Goal: Task Accomplishment & Management: Manage account settings

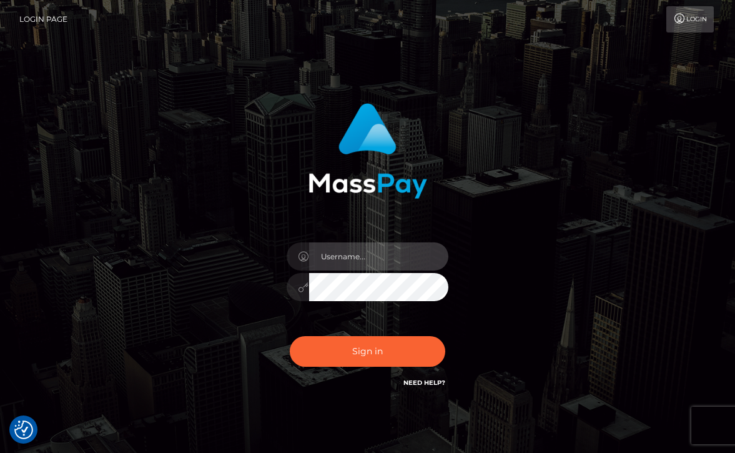
click at [378, 246] on input "text" at bounding box center [379, 256] width 140 height 28
click at [490, 230] on div "Sign in" at bounding box center [368, 246] width 272 height 305
click at [353, 259] on input "text" at bounding box center [379, 256] width 140 height 28
paste input "[EMAIL_ADDRESS][DOMAIN_NAME]"
type input "[EMAIL_ADDRESS][DOMAIN_NAME]"
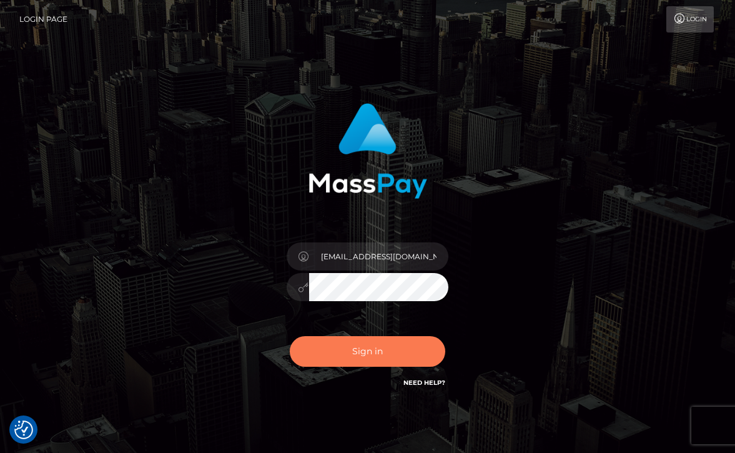
click at [357, 352] on button "Sign in" at bounding box center [368, 351] width 156 height 31
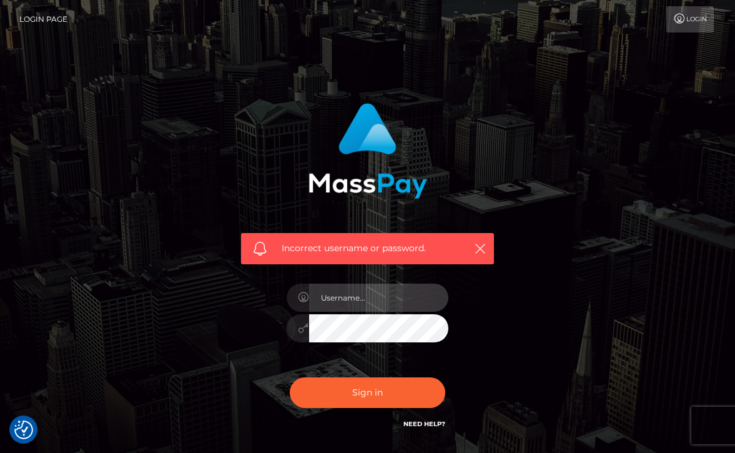
click at [342, 303] on input "text" at bounding box center [379, 298] width 140 height 28
type input "Socjopatka"
click at [290, 377] on button "Sign in" at bounding box center [368, 392] width 156 height 31
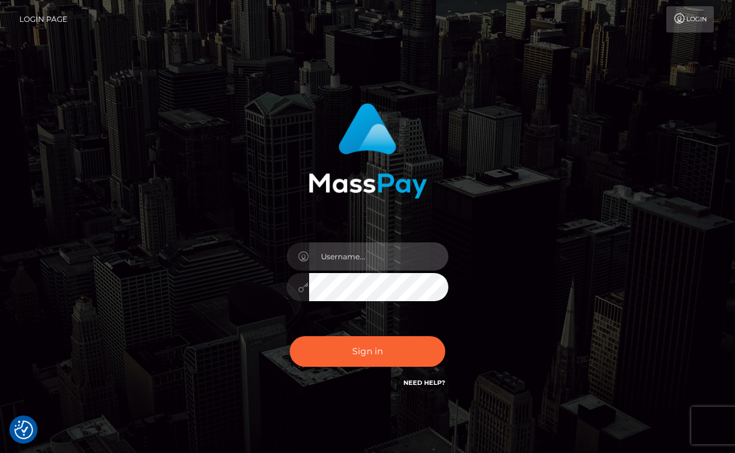
click at [365, 263] on input "text" at bounding box center [379, 256] width 140 height 28
type input "Socjopatka"
click at [290, 336] on button "Sign in" at bounding box center [368, 351] width 156 height 31
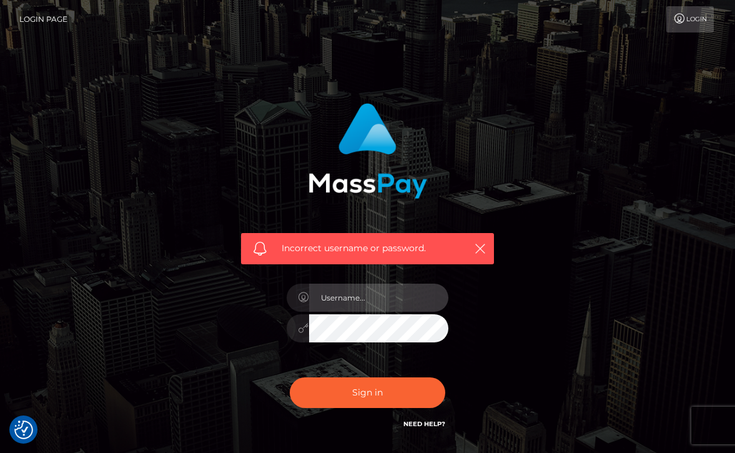
click at [379, 300] on input "text" at bounding box center [379, 298] width 140 height 28
type input "Socjopatka2002"
click at [290, 377] on button "Sign in" at bounding box center [368, 392] width 156 height 31
click at [375, 296] on input "text" at bounding box center [379, 298] width 140 height 28
paste input "[EMAIL_ADDRESS][DOMAIN_NAME]"
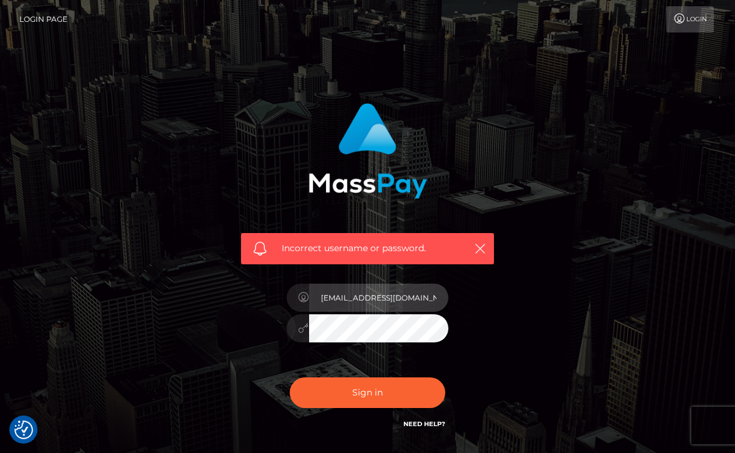
type input "nikamika02x@gmail.com"
click at [290, 377] on button "Sign in" at bounding box center [368, 392] width 156 height 31
